Goal: Task Accomplishment & Management: Manage account settings

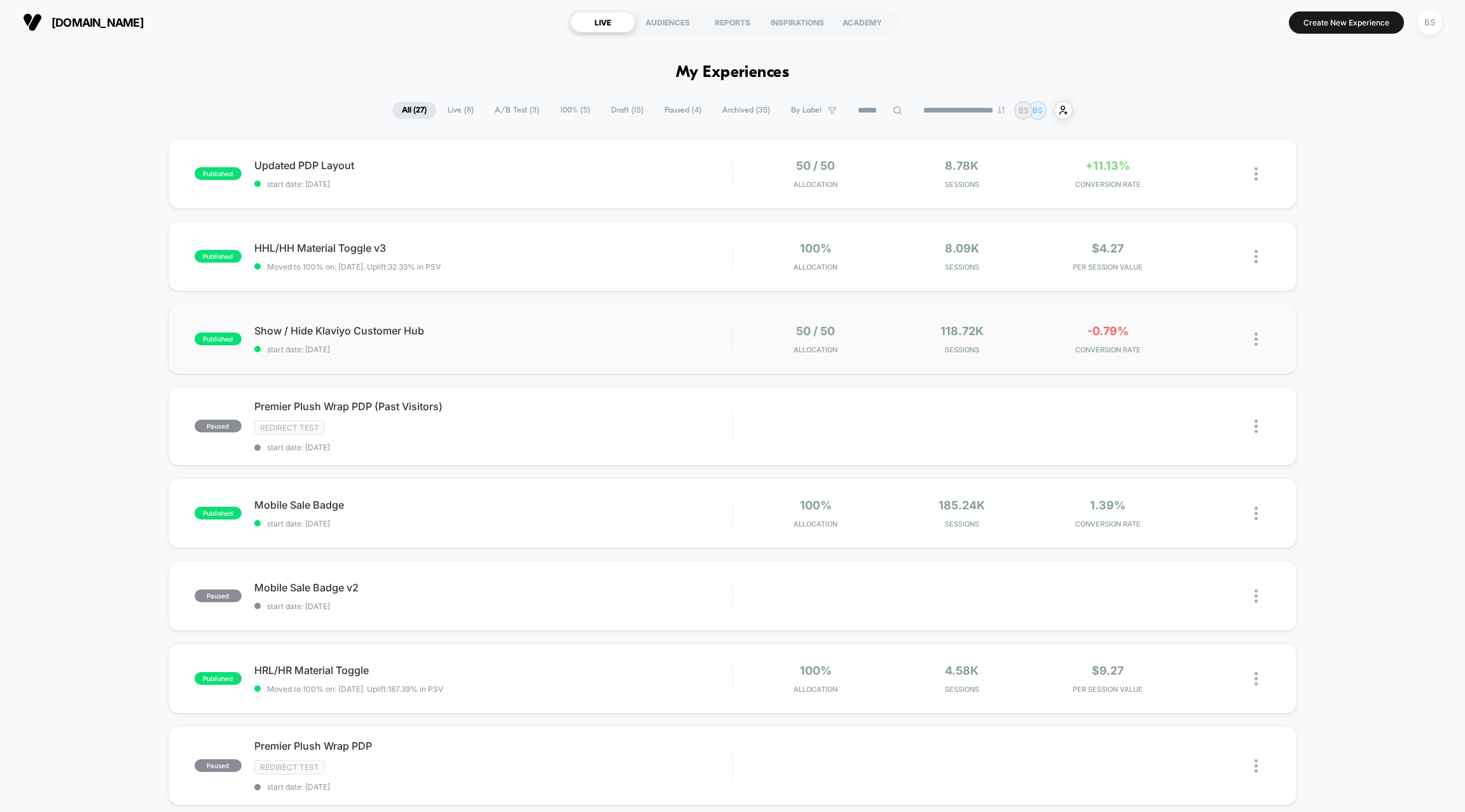
click at [528, 362] on div "published Show / Hide Klaviyo Customer Hub start date: 8/5/2025 50 / 50 Allocat…" at bounding box center [732, 338] width 1128 height 70
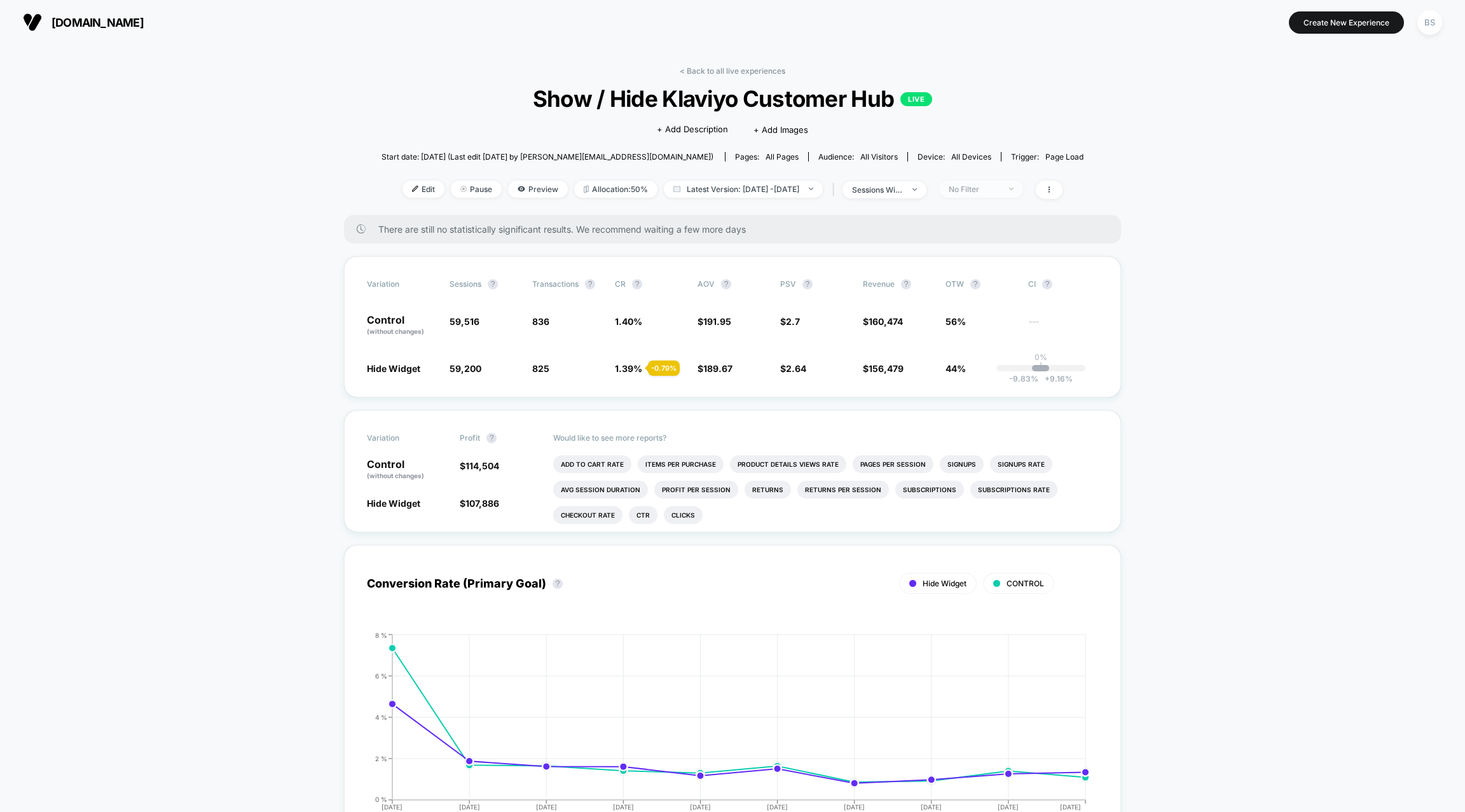
click at [1000, 187] on div "No Filter" at bounding box center [974, 189] width 51 height 10
click at [977, 281] on span "Returning Visitors" at bounding box center [999, 285] width 73 height 11
click at [982, 364] on button "Save" at bounding box center [1000, 373] width 117 height 21
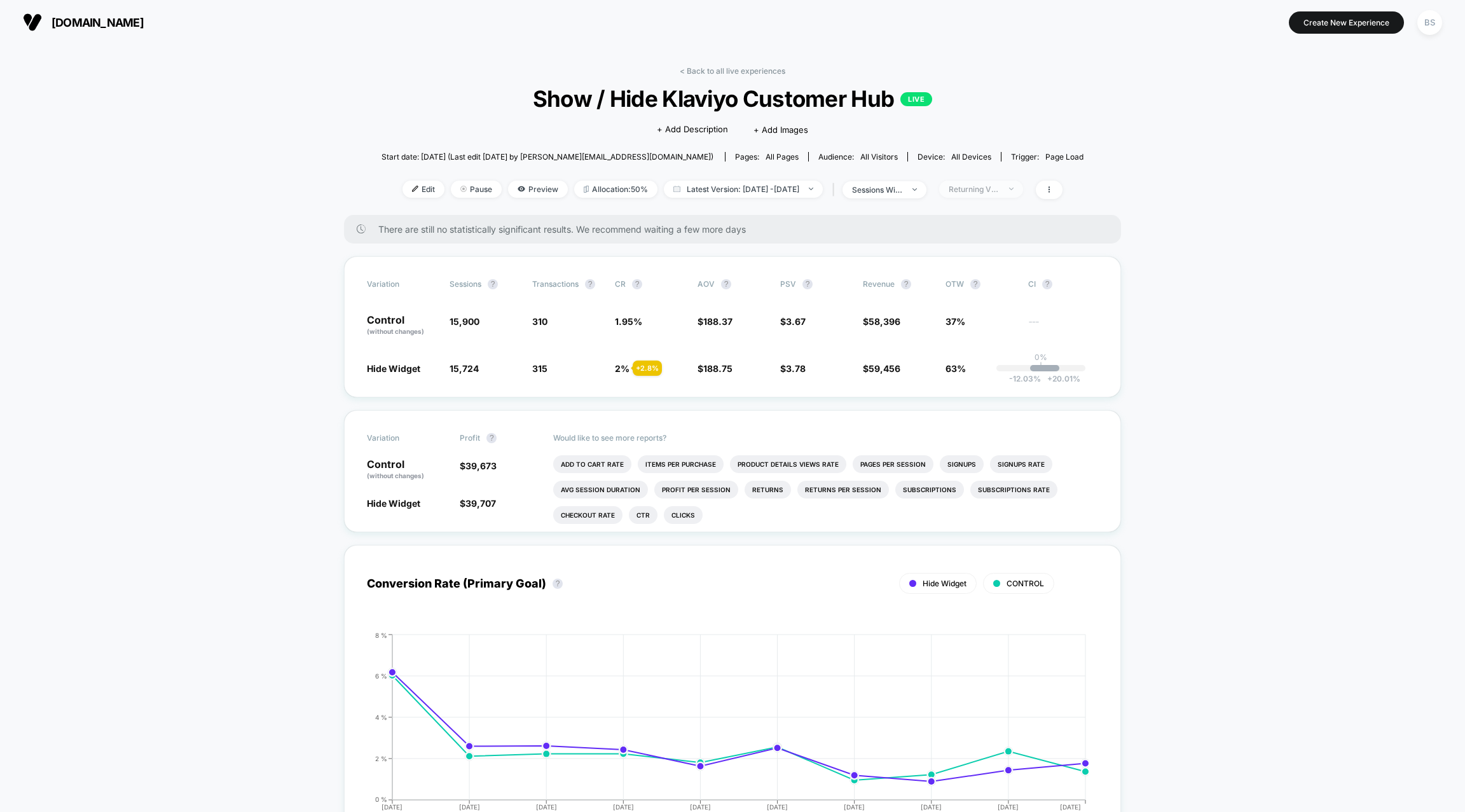
click at [988, 184] on div "Returning Visitors" at bounding box center [974, 189] width 51 height 10
click at [977, 307] on span "New Visitors" at bounding box center [988, 310] width 52 height 11
click at [977, 377] on button "Save" at bounding box center [1000, 373] width 117 height 21
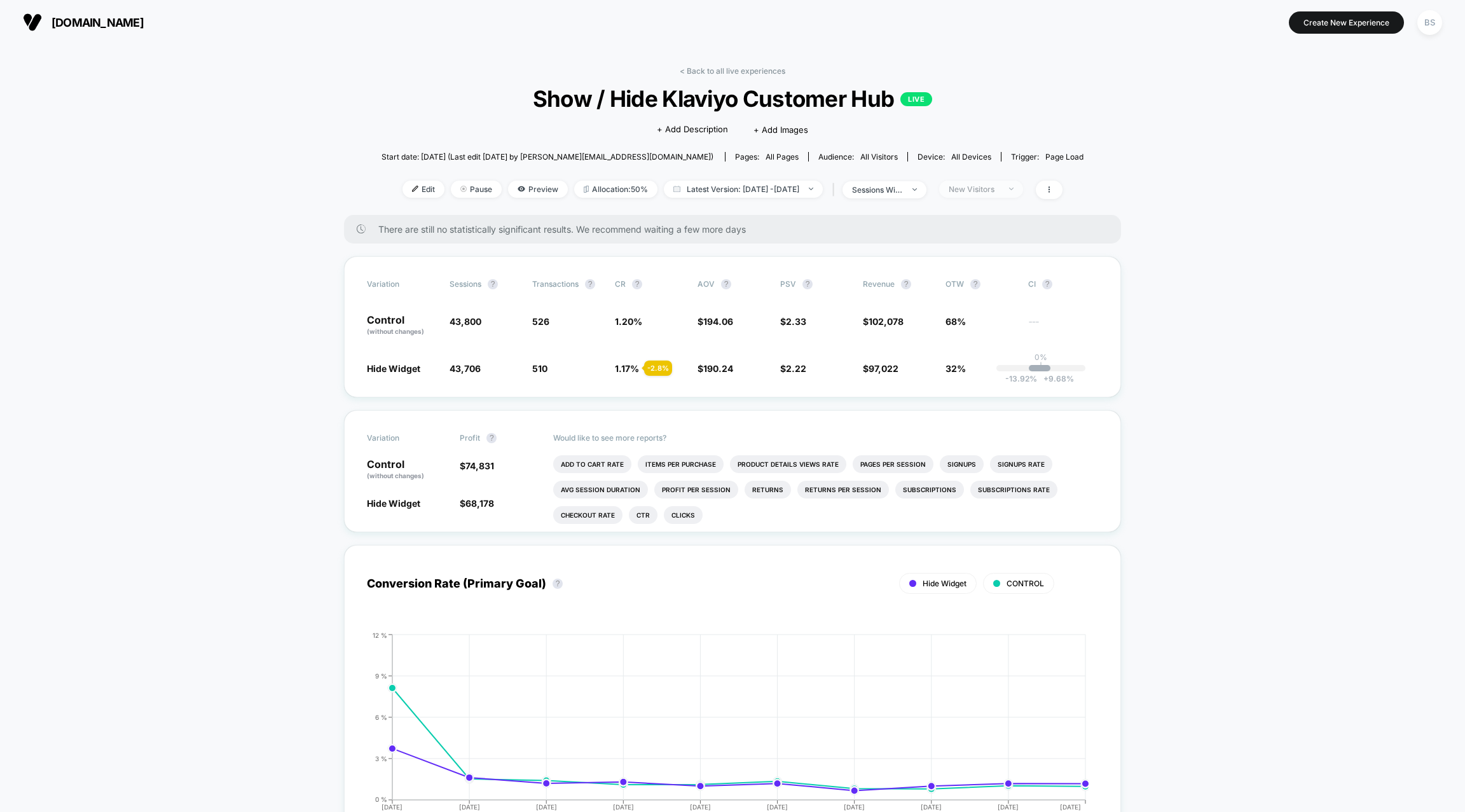
click at [1002, 180] on span "New Visitors" at bounding box center [981, 189] width 84 height 17
click at [977, 287] on span "Returning Visitors" at bounding box center [999, 285] width 73 height 11
click at [972, 371] on button "Save" at bounding box center [1000, 373] width 117 height 21
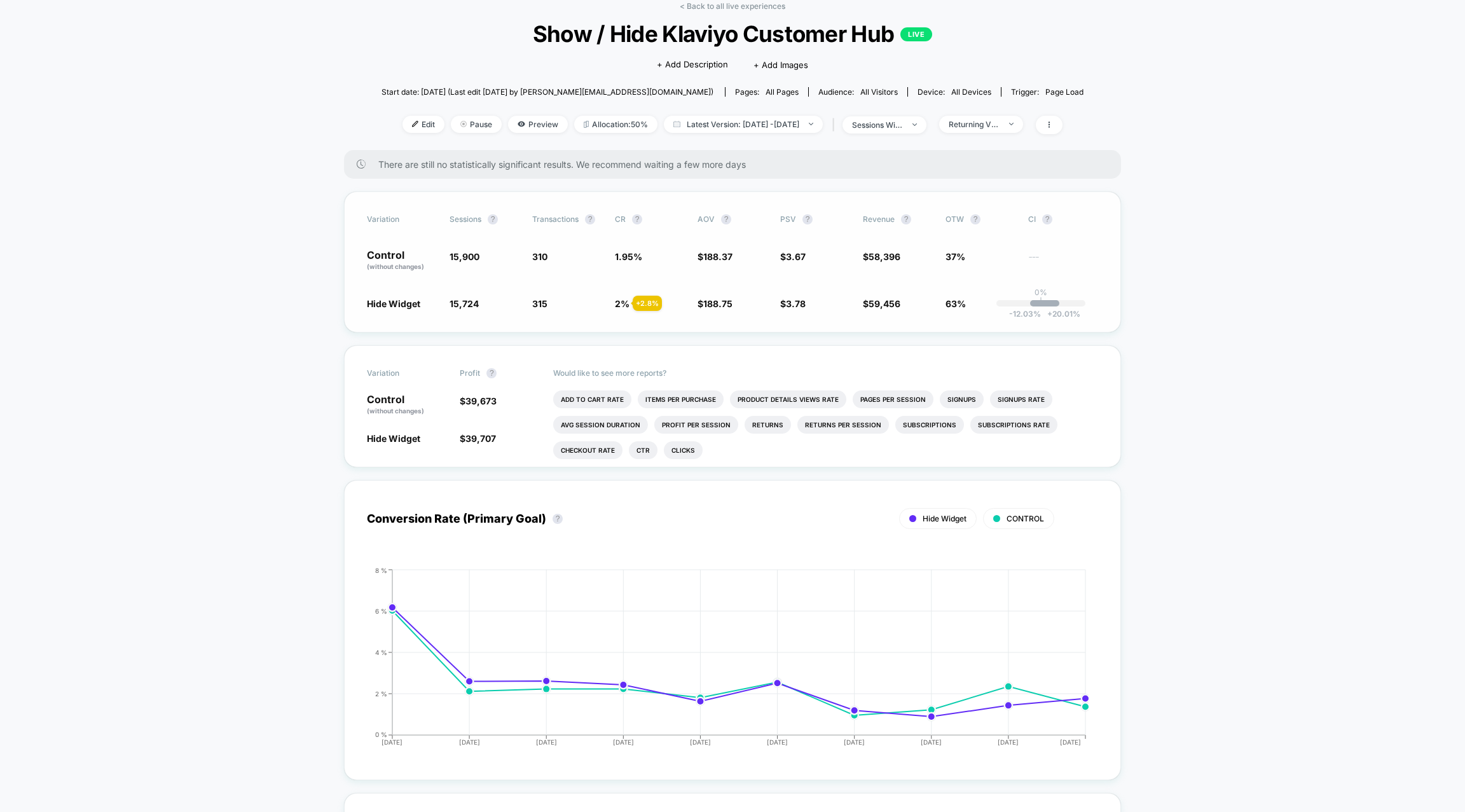
scroll to position [75, 0]
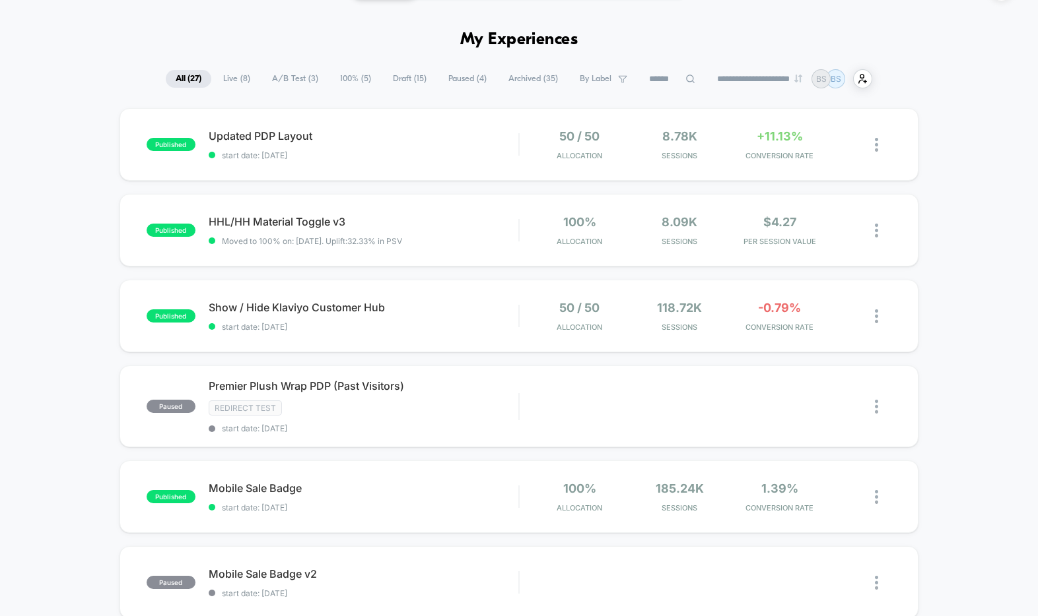
scroll to position [37, 0]
